Goal: Transaction & Acquisition: Purchase product/service

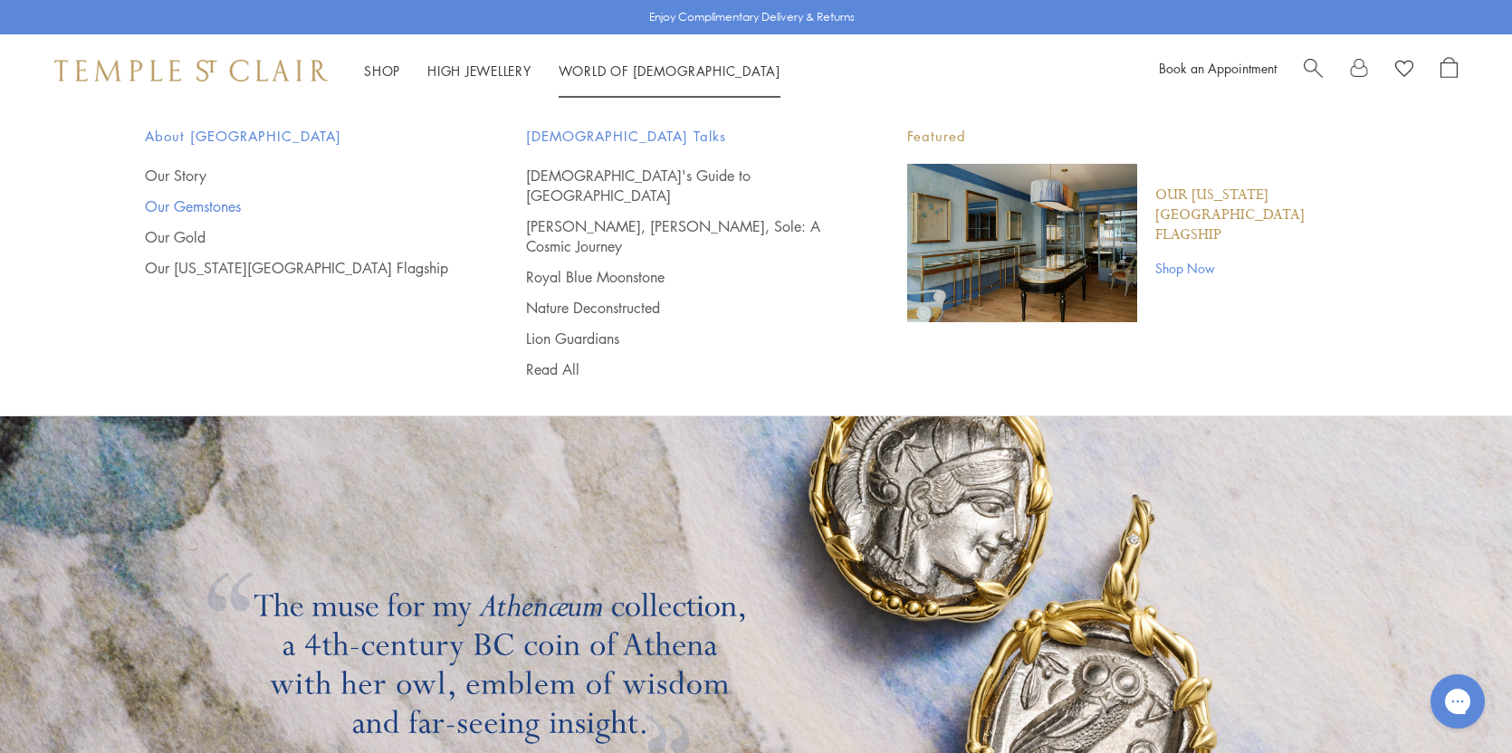
scroll to position [3072, 0]
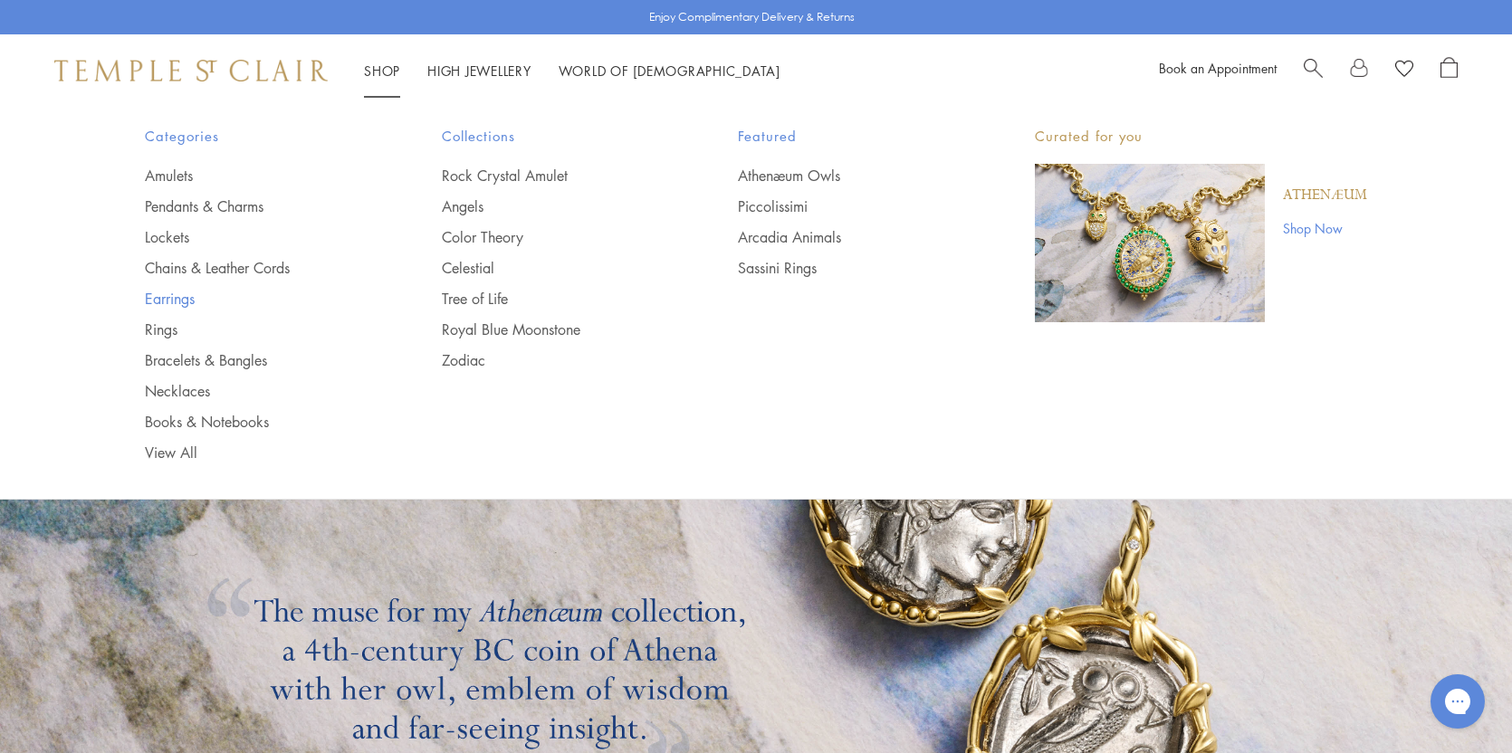
click at [172, 296] on link "Earrings" at bounding box center [257, 299] width 225 height 20
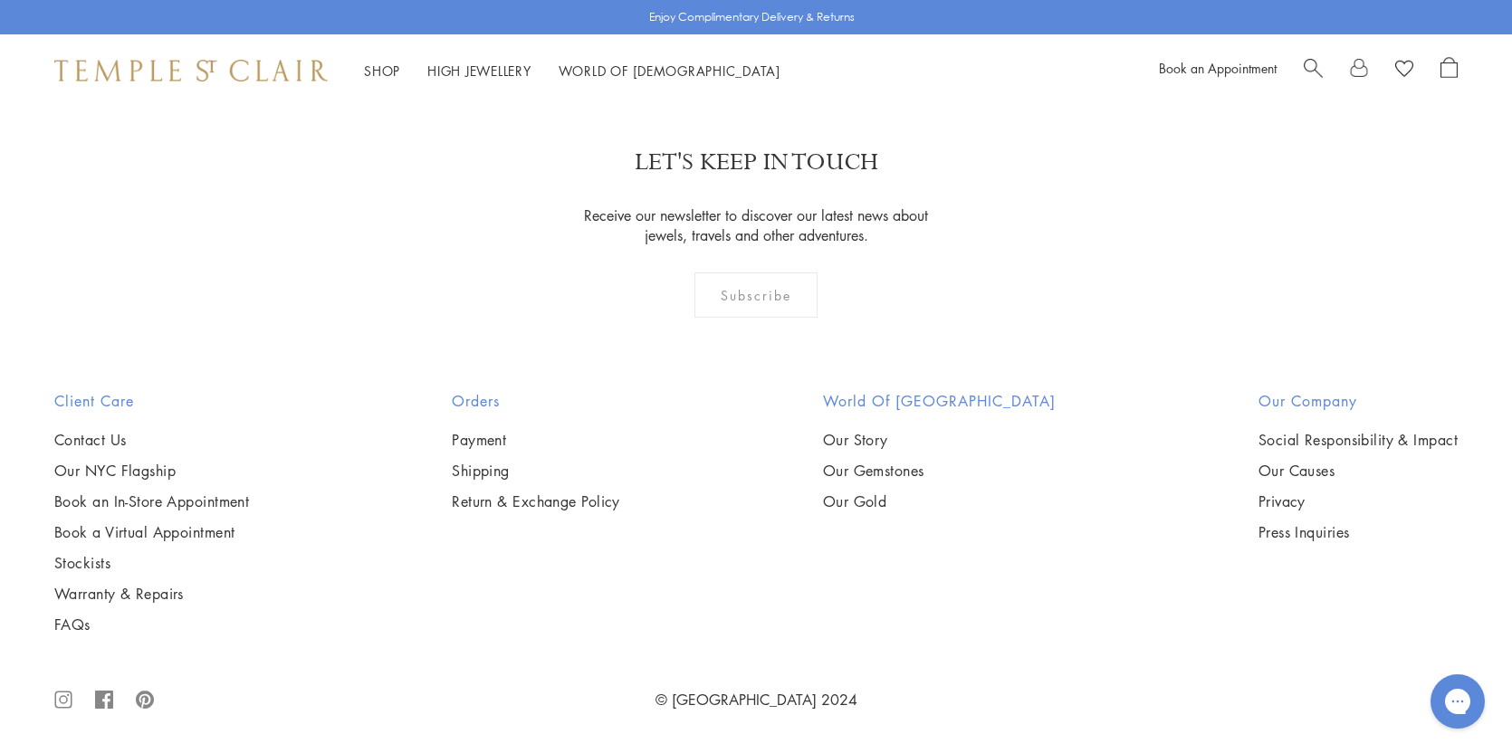
scroll to position [10231, 0]
click at [728, 27] on link "2" at bounding box center [727, 2] width 60 height 50
click at [815, 27] on link "3" at bounding box center [815, 2] width 60 height 50
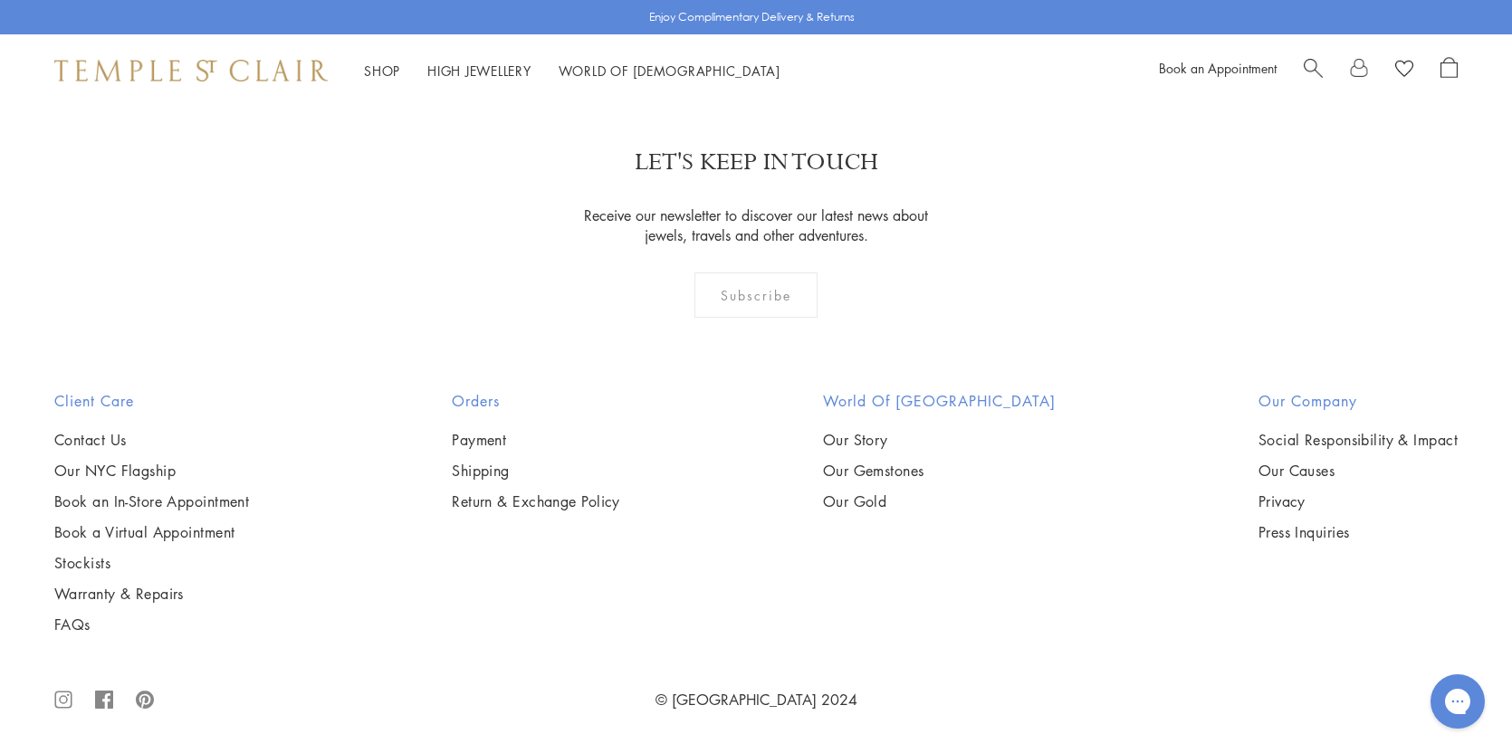
scroll to position [8783, 0]
click at [0, 0] on img at bounding box center [0, 0] width 0 height 0
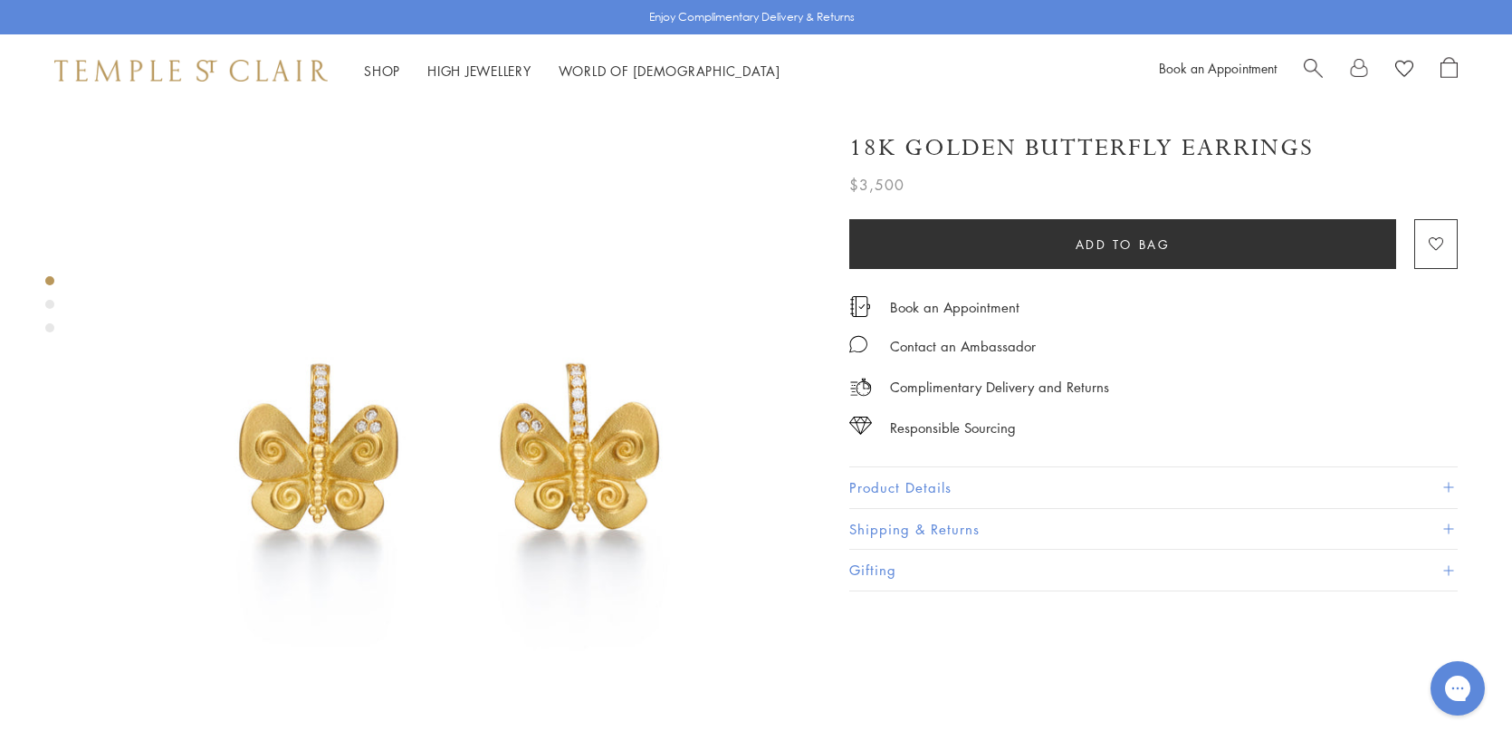
click at [1447, 485] on span at bounding box center [1448, 488] width 10 height 10
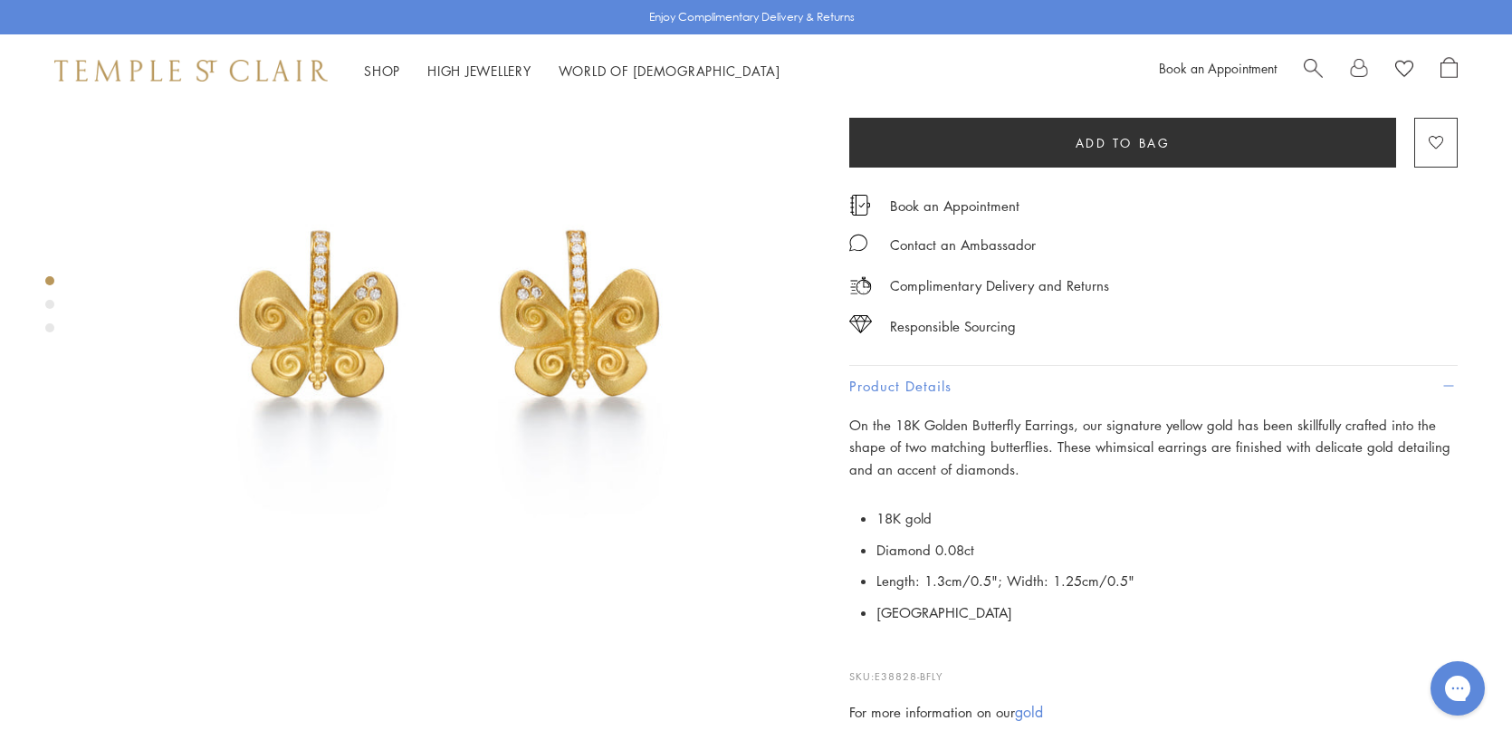
scroll to position [91, 0]
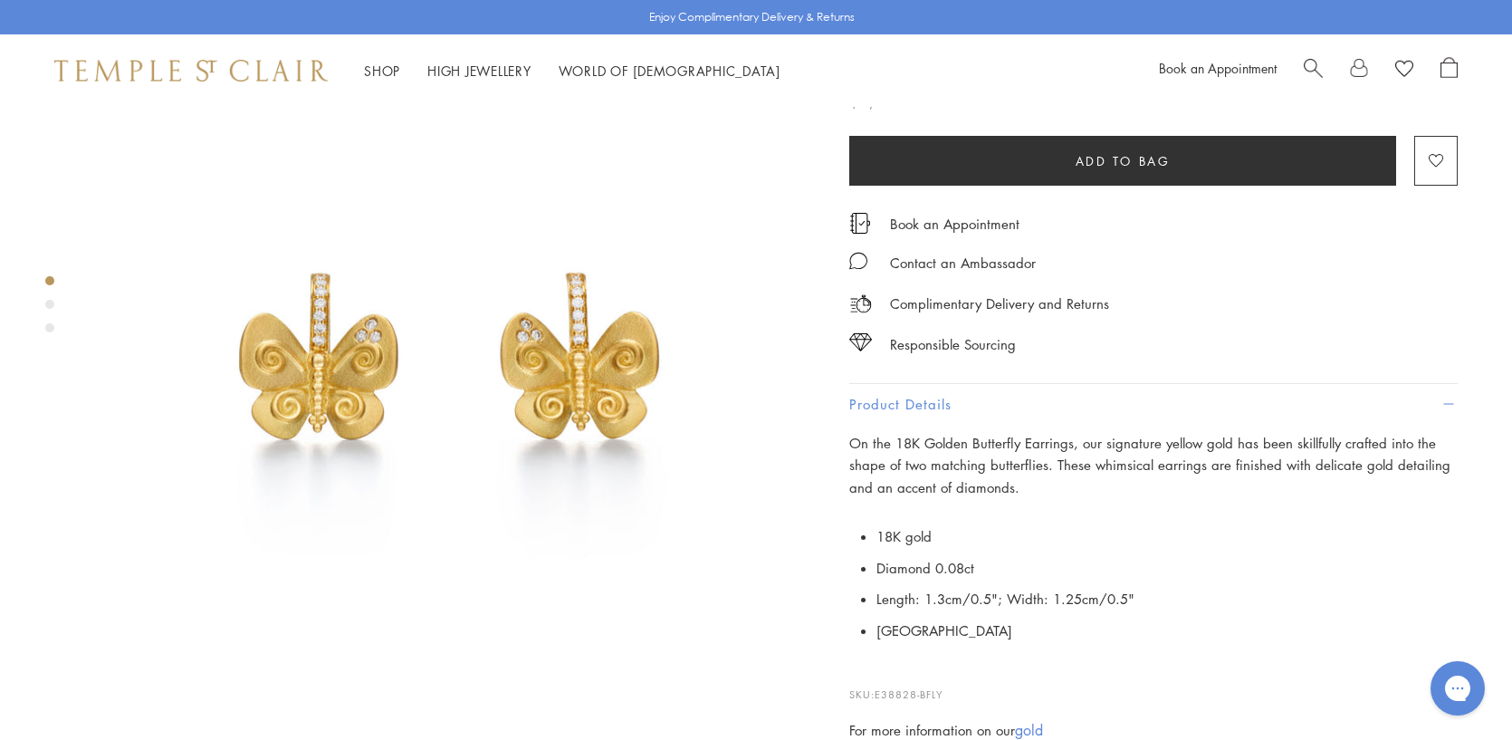
click at [50, 301] on div "Product gallery navigation" at bounding box center [49, 304] width 9 height 9
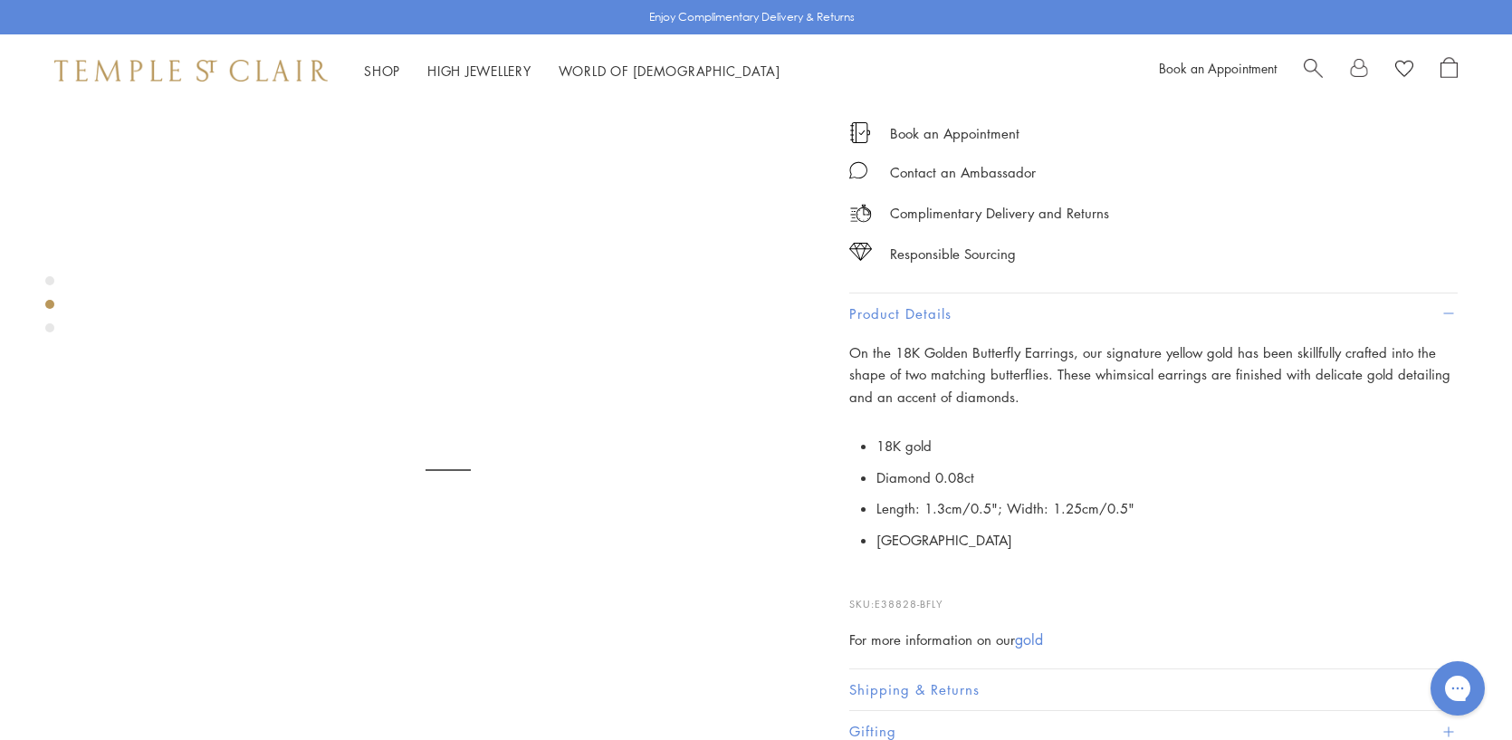
scroll to position [750, 0]
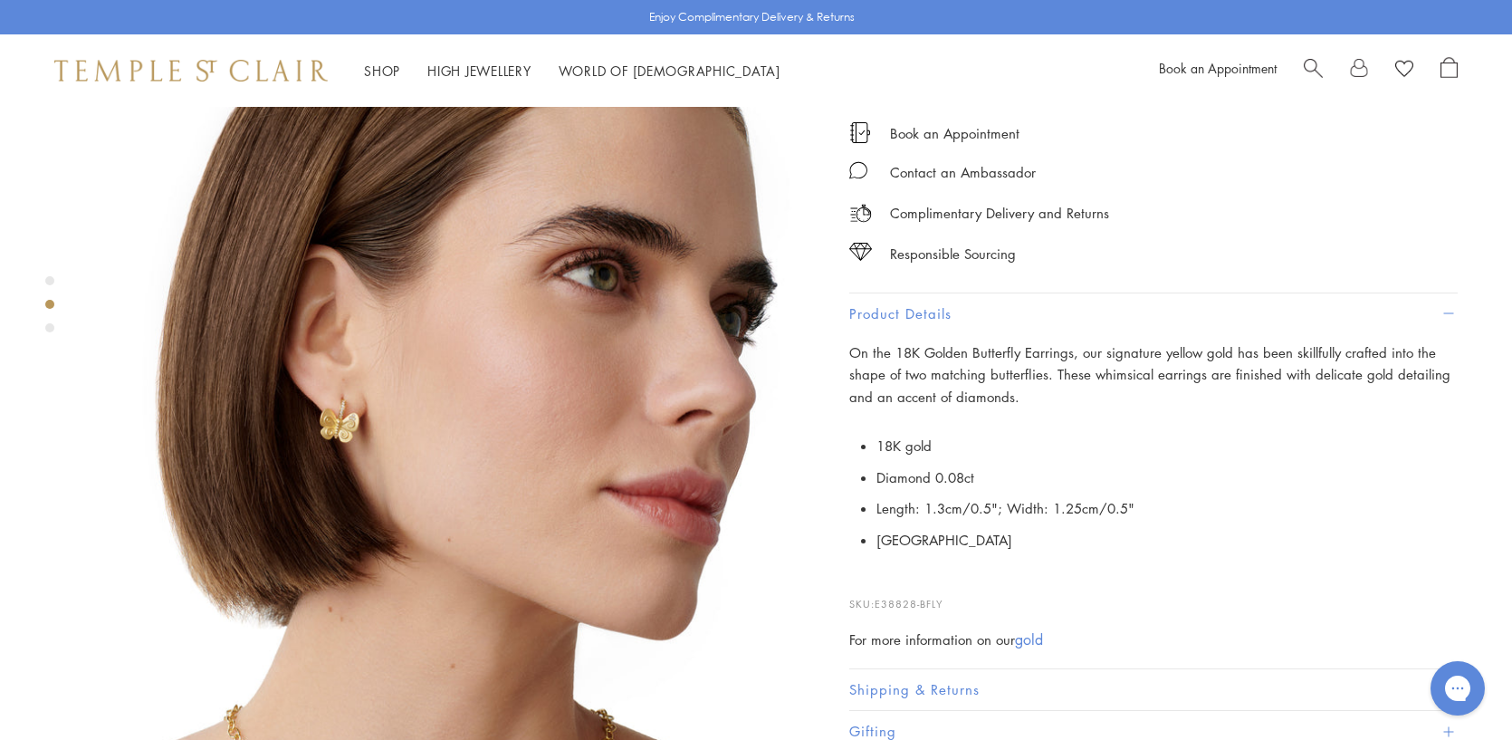
click at [48, 327] on div "Product gallery navigation" at bounding box center [49, 327] width 9 height 9
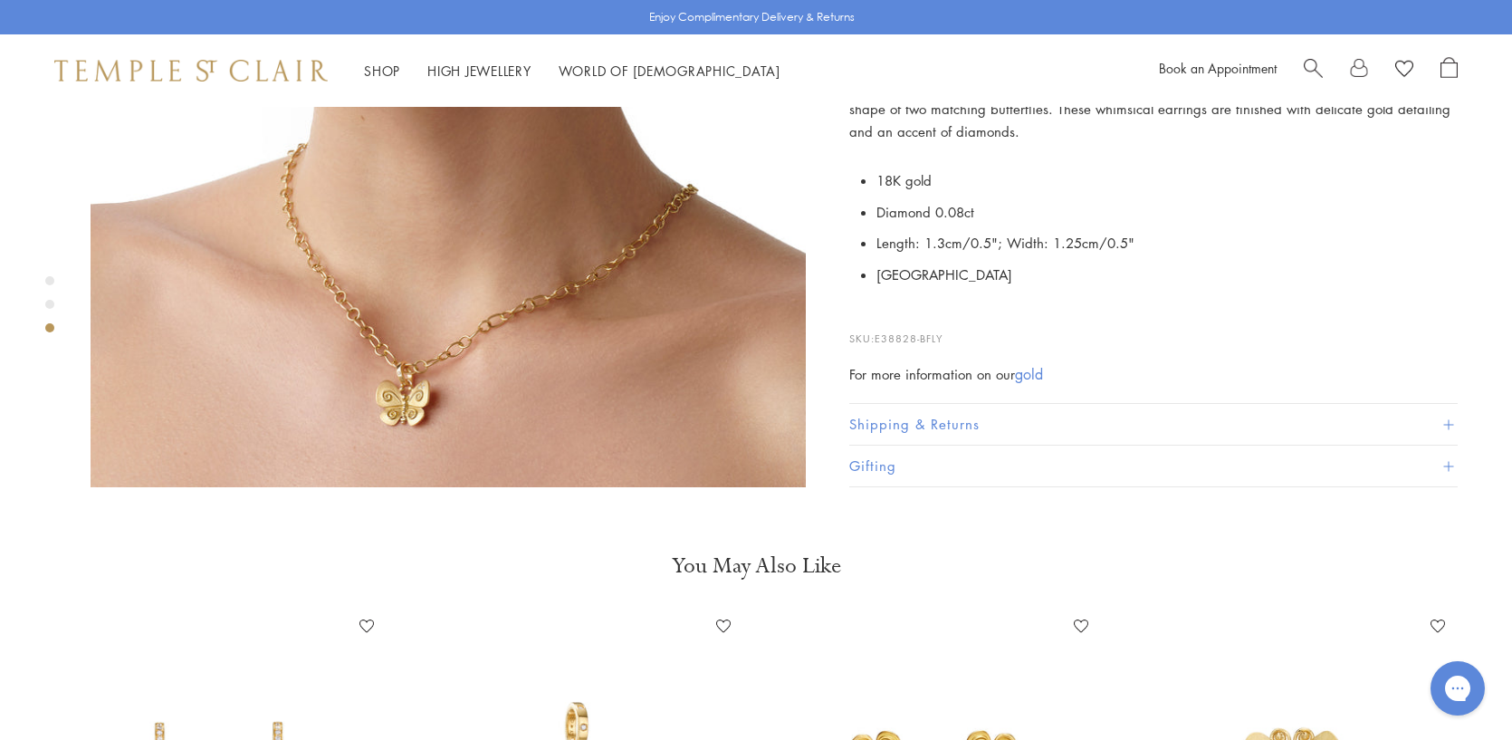
scroll to position [1827, 0]
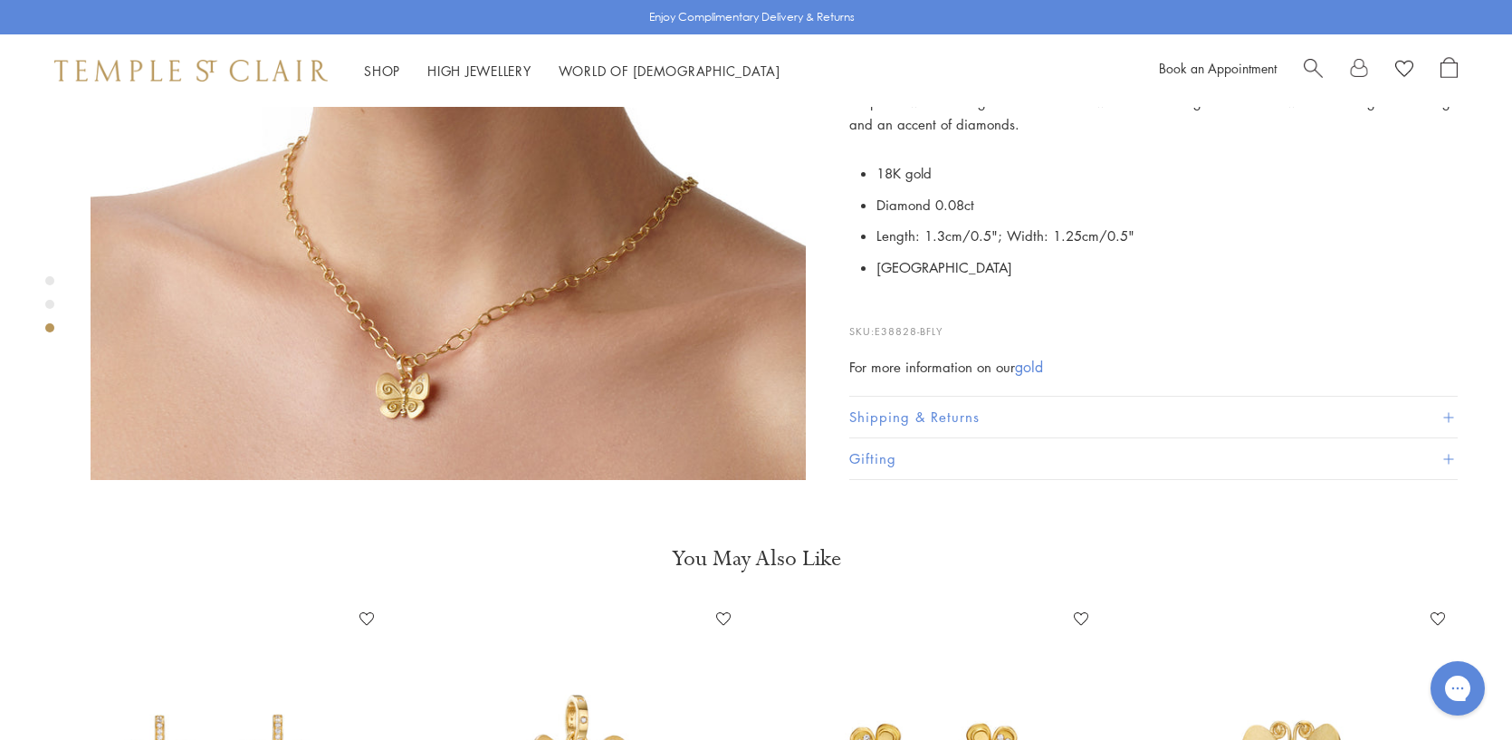
click at [1449, 454] on span at bounding box center [1448, 459] width 10 height 10
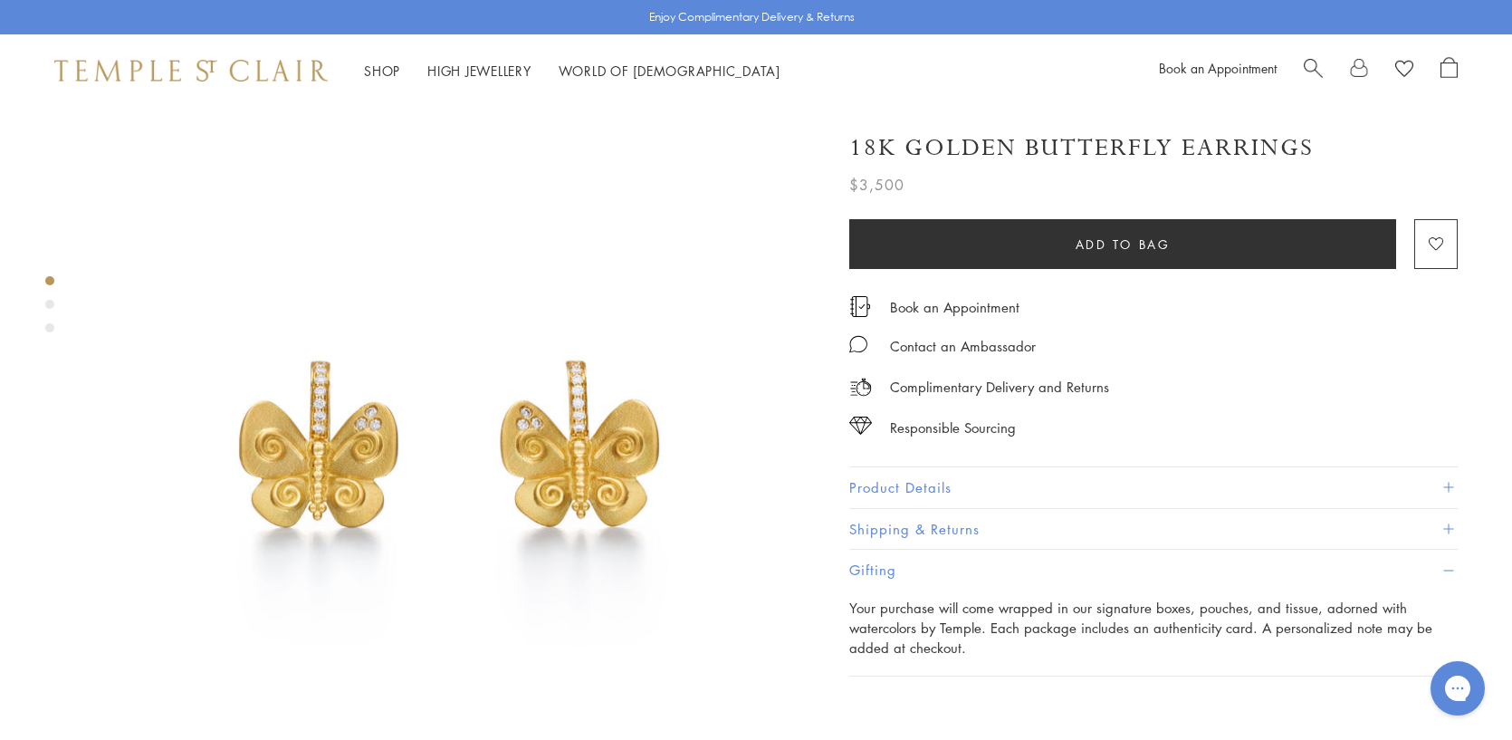
scroll to position [0, 0]
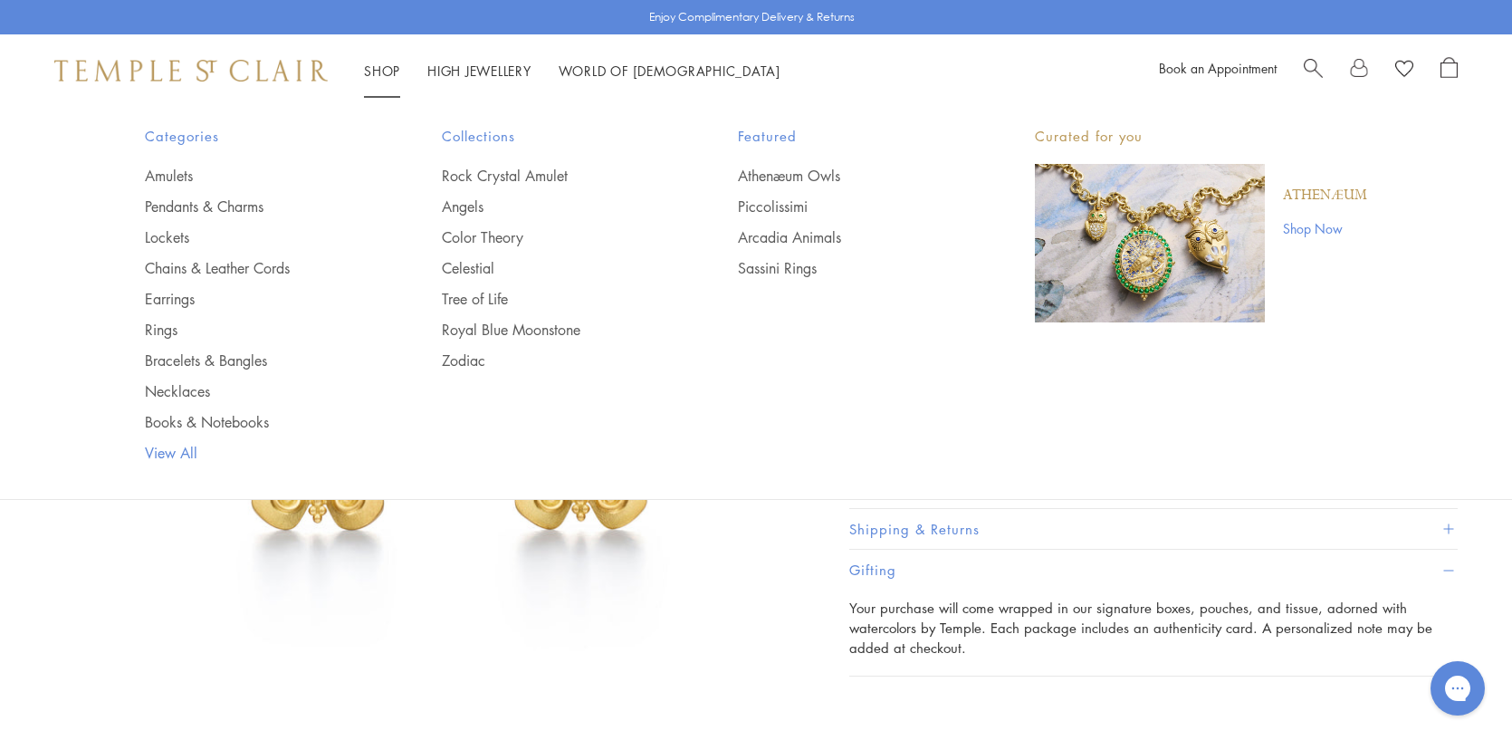
click at [169, 449] on link "View All" at bounding box center [257, 453] width 225 height 20
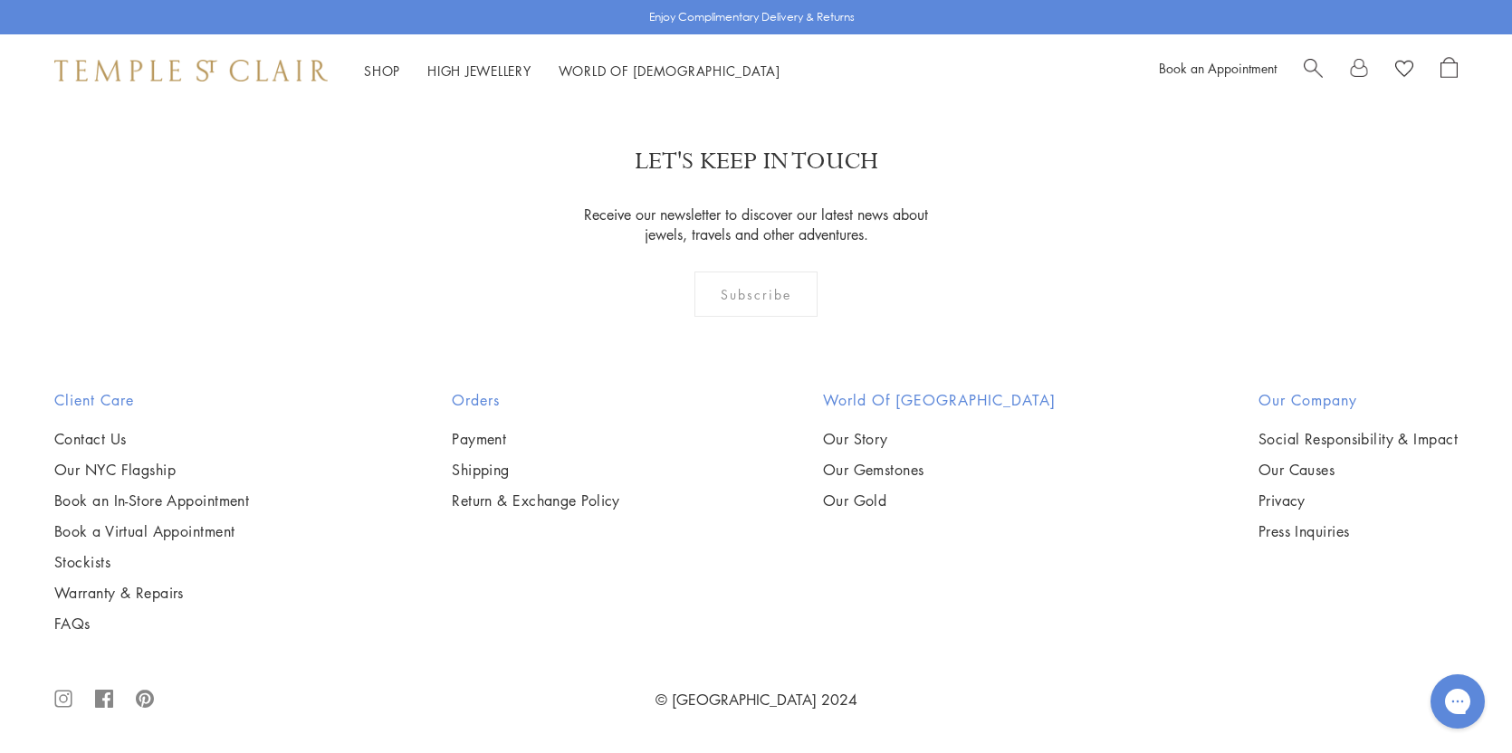
scroll to position [9326, 0]
click at [0, 0] on img at bounding box center [0, 0] width 0 height 0
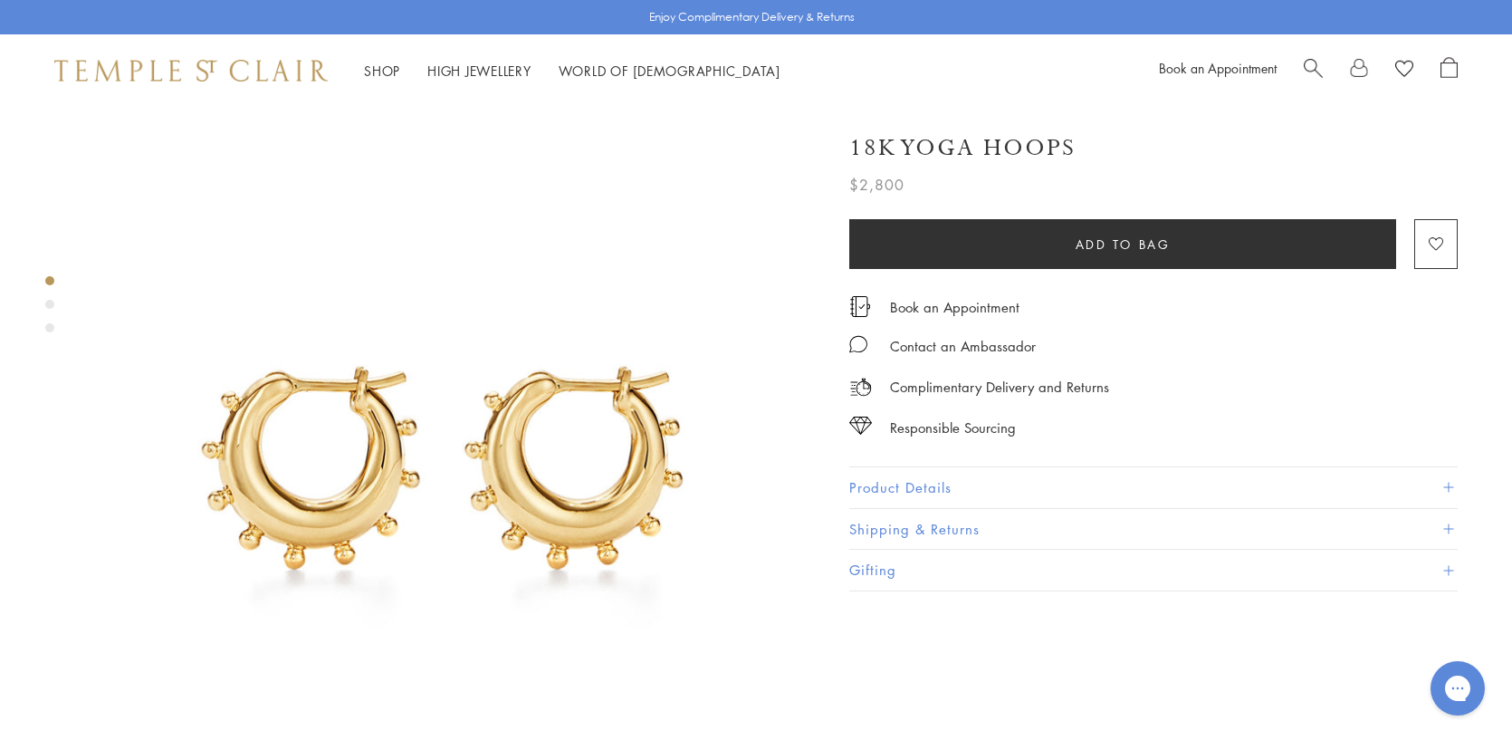
click at [1453, 487] on button "Product Details" at bounding box center [1153, 487] width 608 height 41
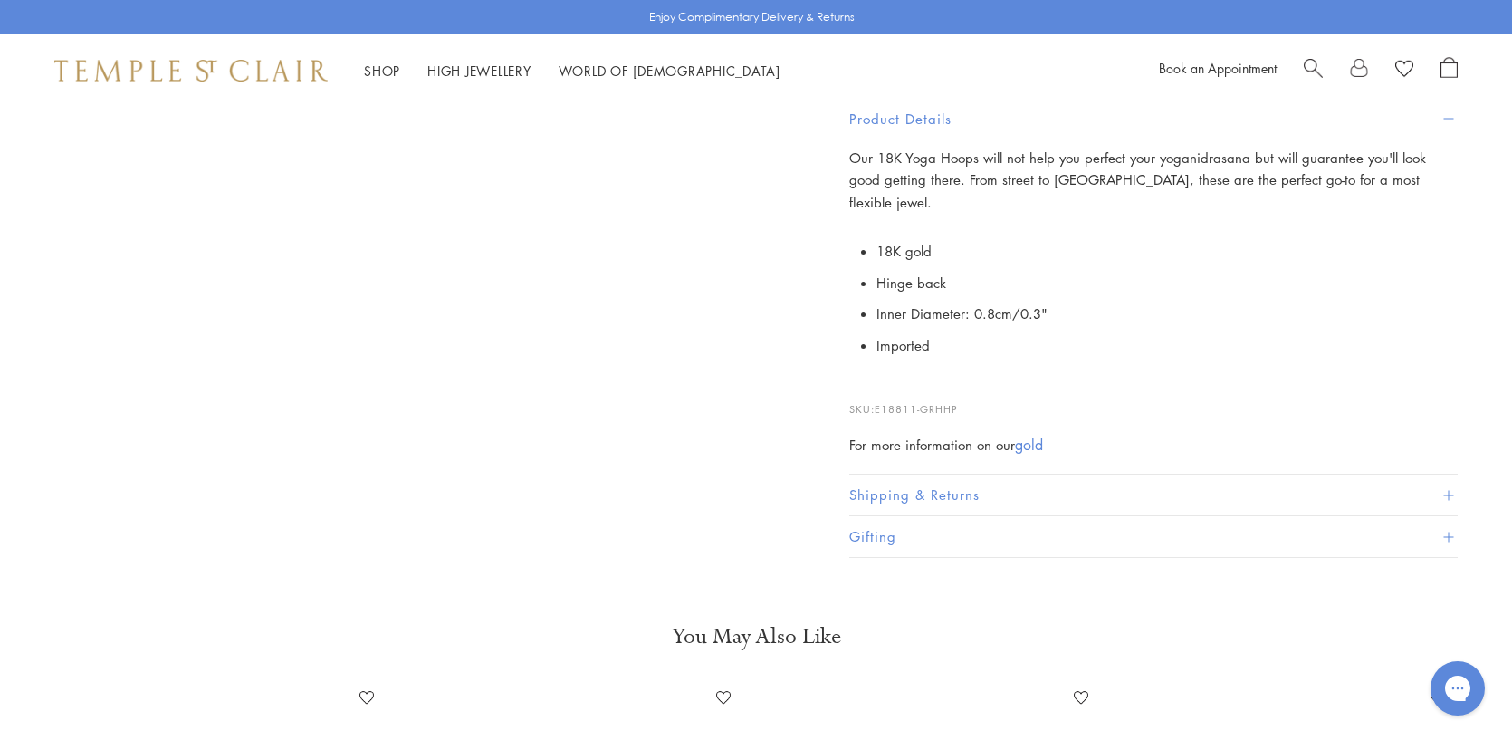
scroll to position [1630, 0]
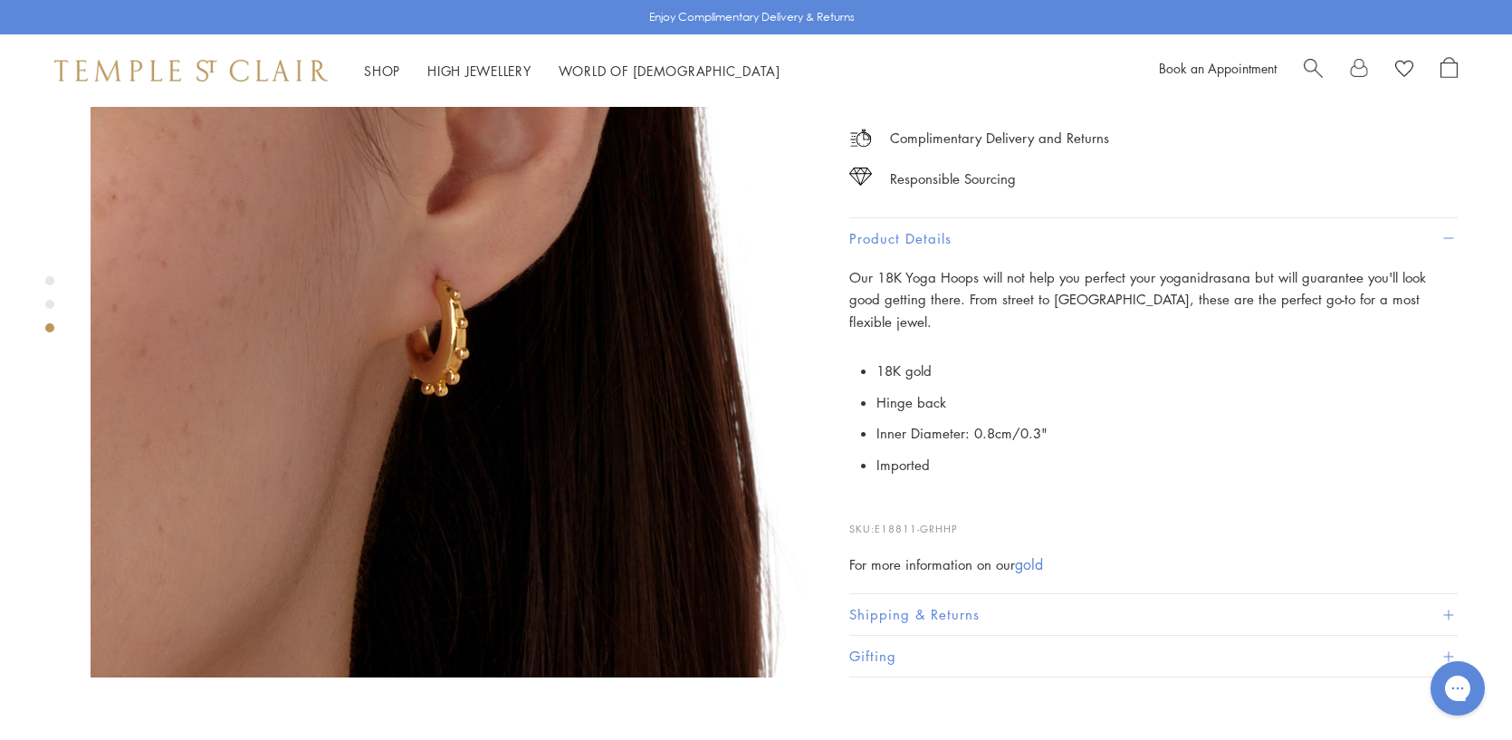
click at [1449, 610] on span at bounding box center [1448, 615] width 10 height 10
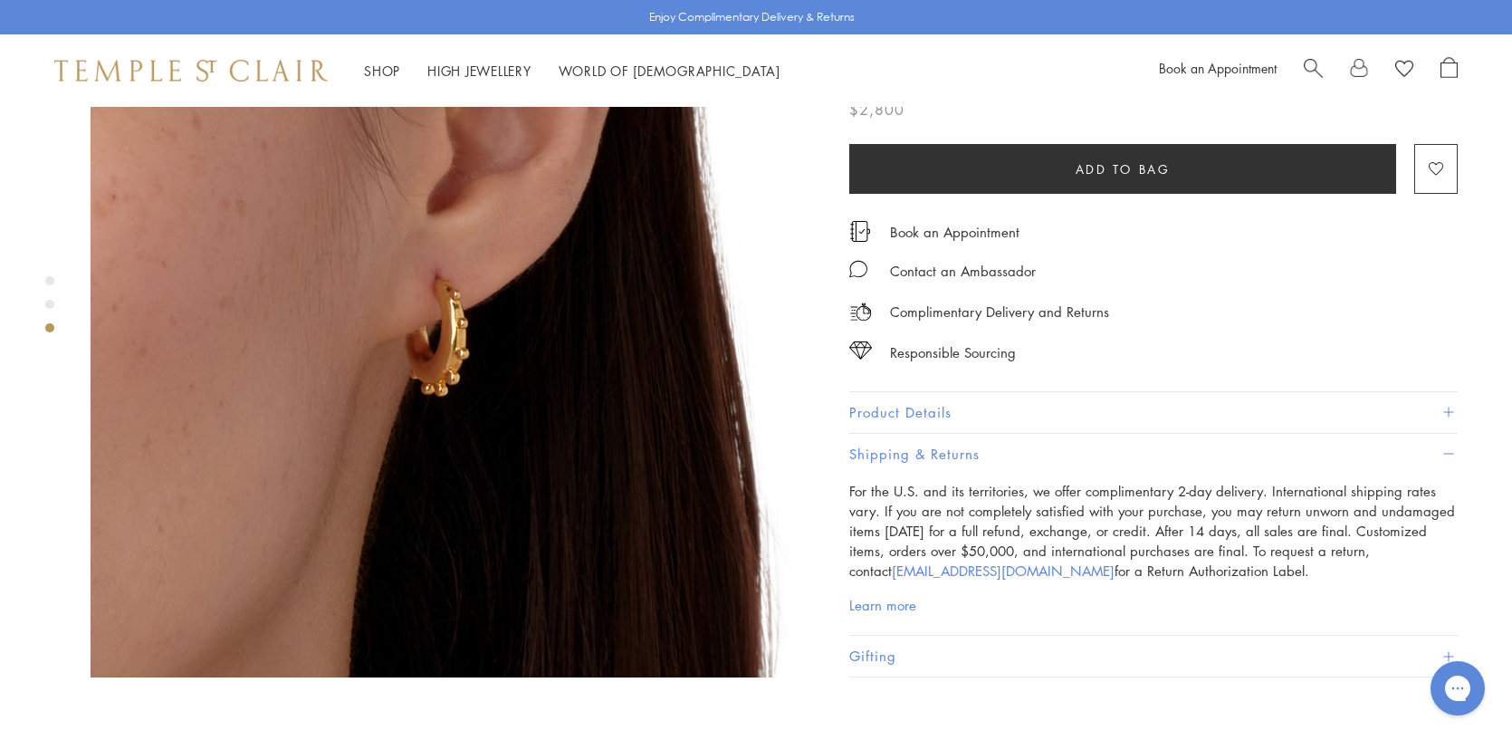
click at [1450, 652] on span at bounding box center [1448, 657] width 10 height 10
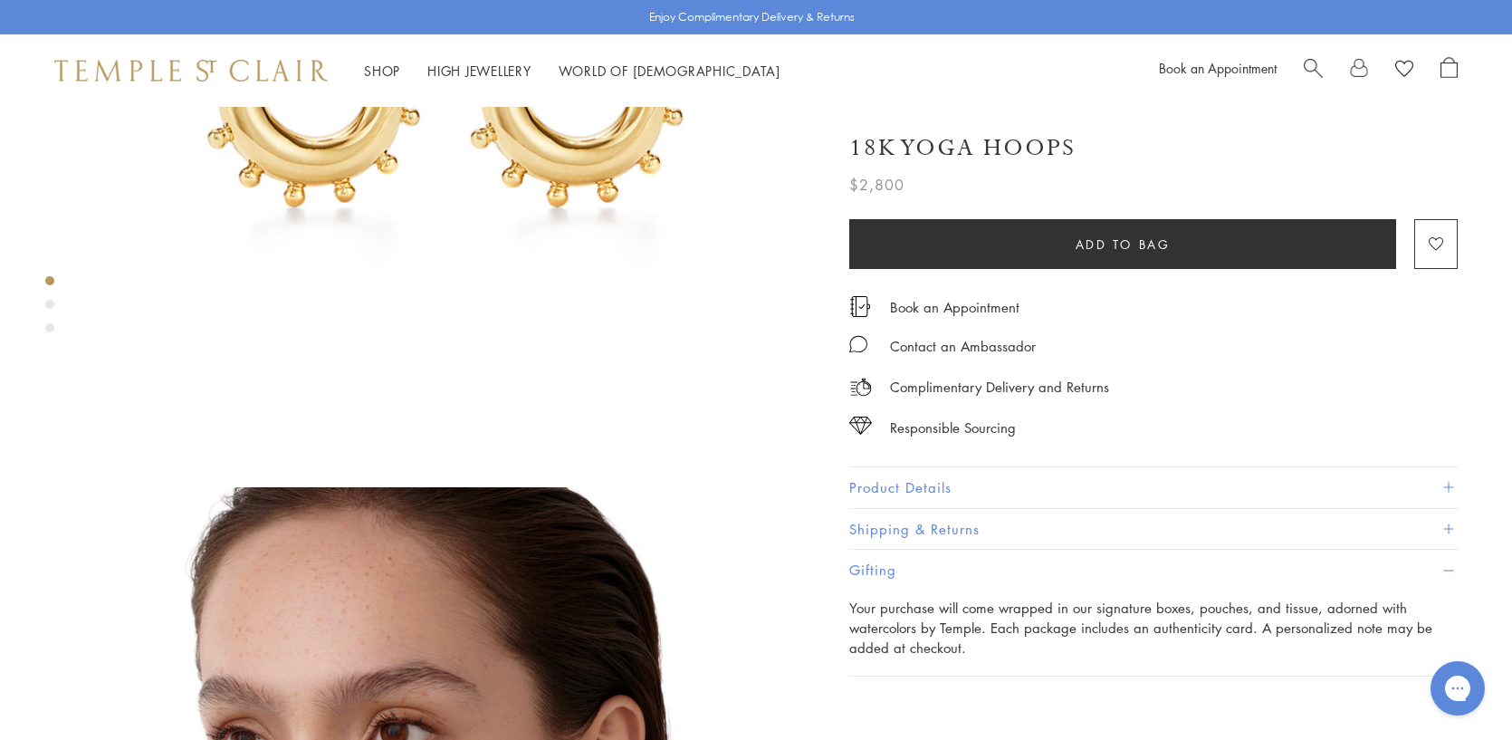
scroll to position [0, 0]
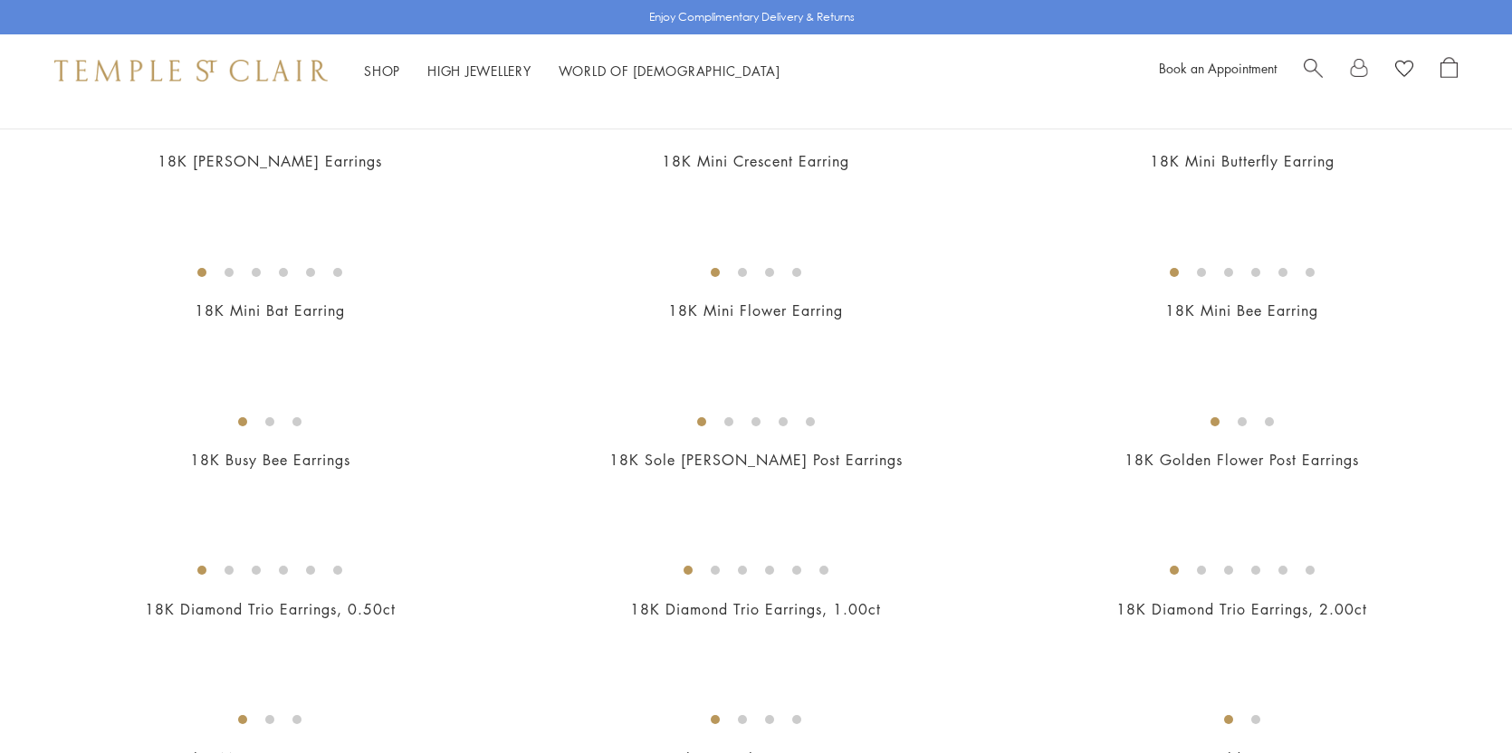
scroll to position [543, 0]
